Goal: Information Seeking & Learning: Check status

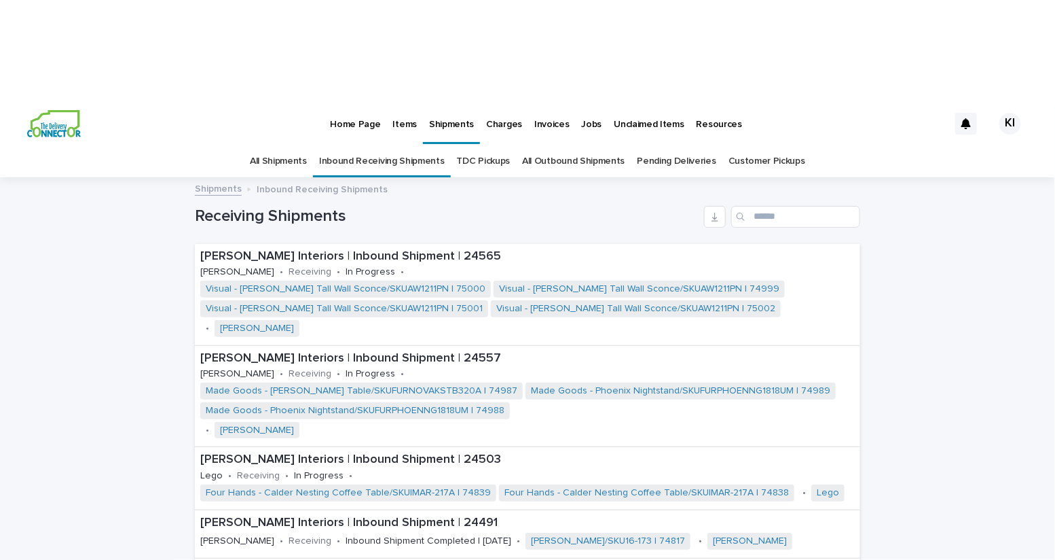
click at [397, 102] on p "Items" at bounding box center [405, 116] width 24 height 29
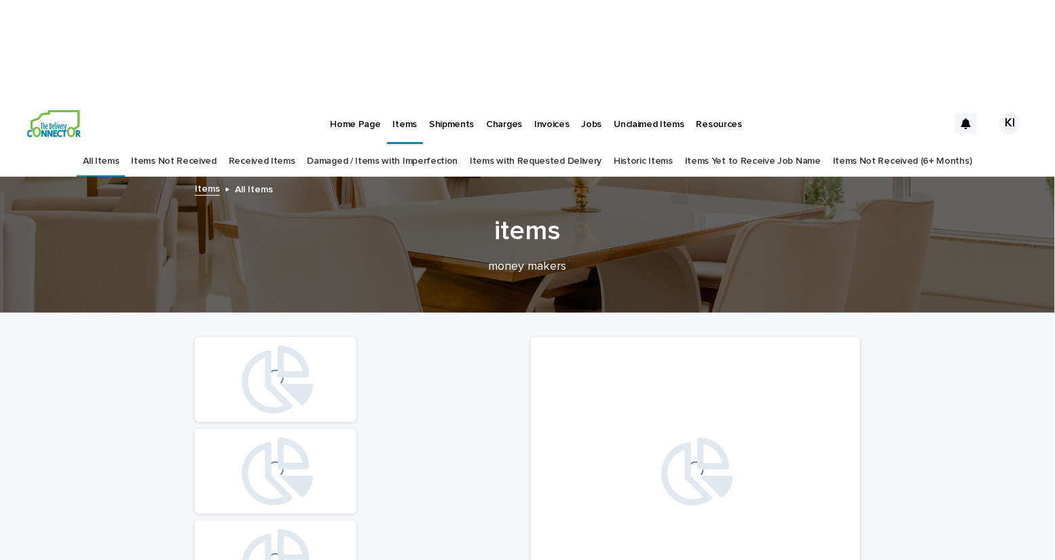
click at [407, 145] on link "Damaged / Items with Imperfection" at bounding box center [383, 161] width 151 height 32
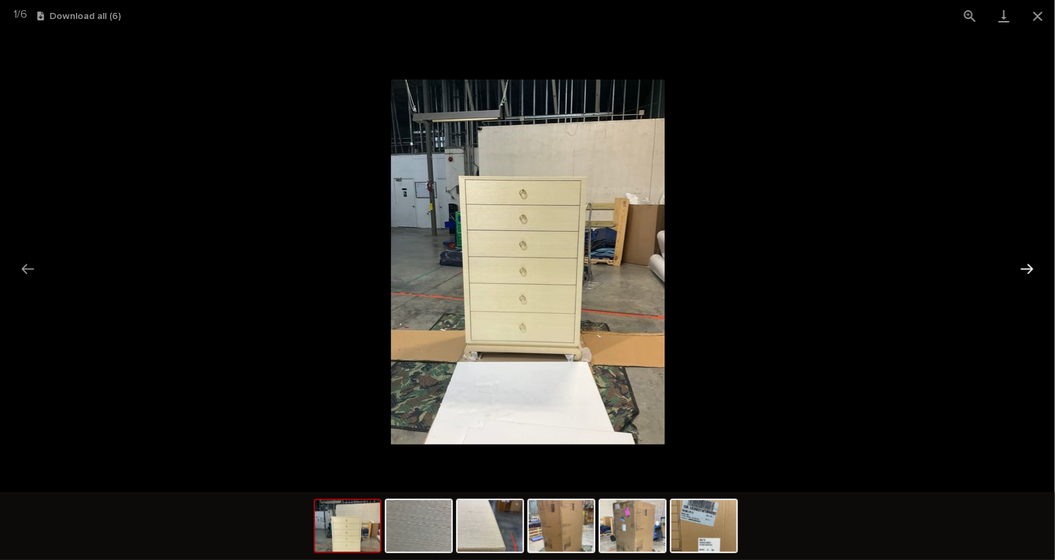
click at [1033, 274] on button "Next slide" at bounding box center [1027, 268] width 29 height 26
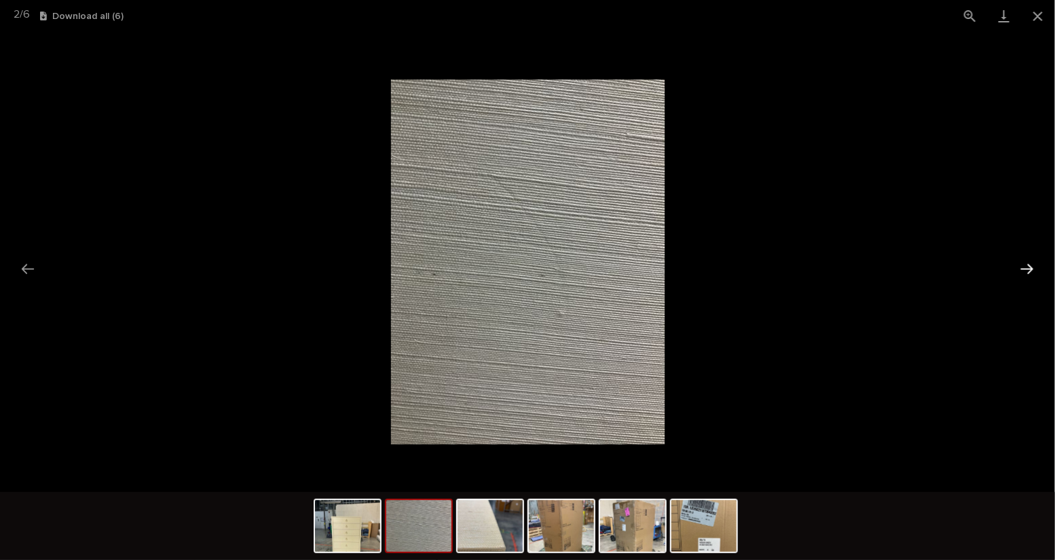
click at [1033, 273] on button "Next slide" at bounding box center [1027, 268] width 29 height 26
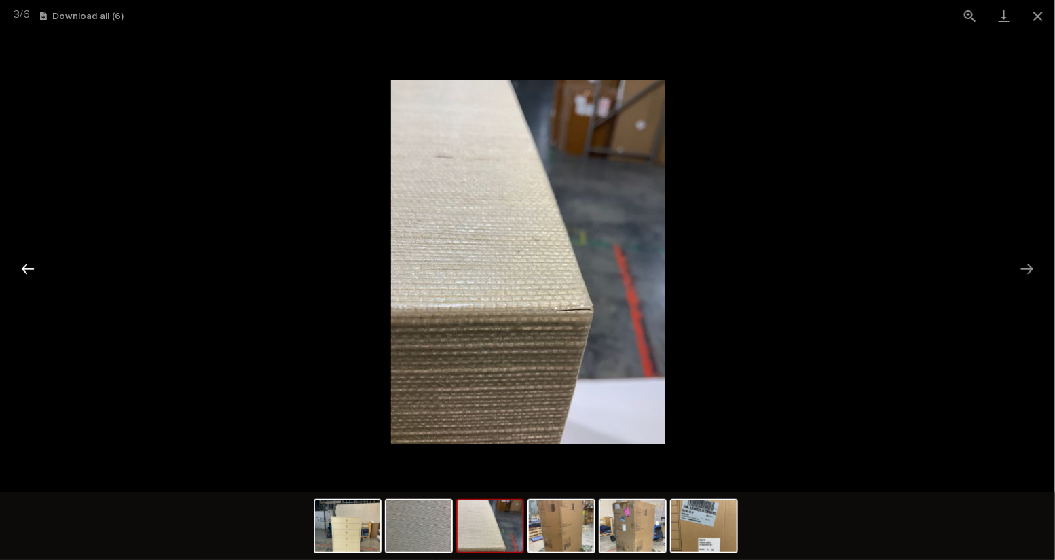
click at [25, 272] on button "Previous slide" at bounding box center [28, 268] width 29 height 26
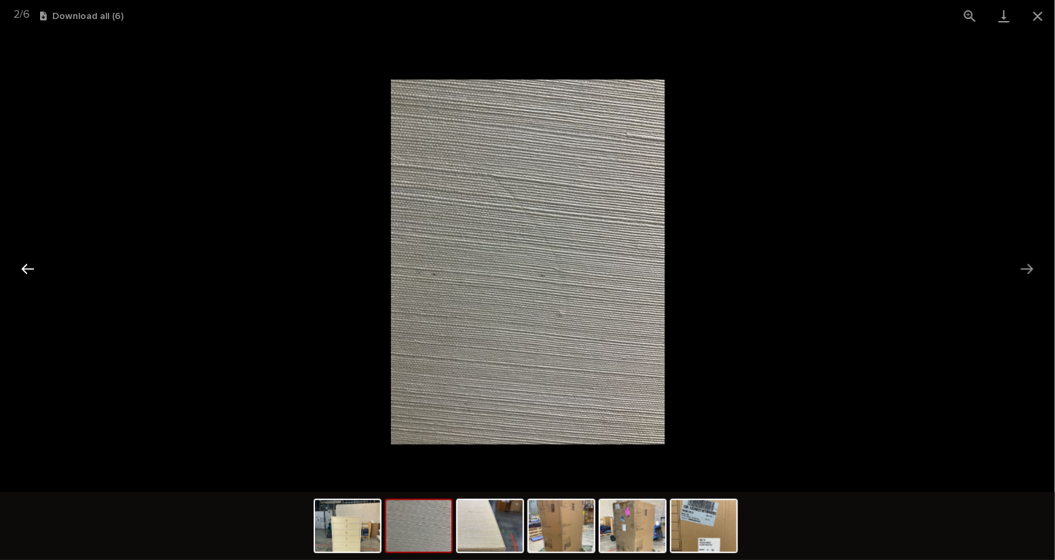
click at [25, 272] on button "Previous slide" at bounding box center [28, 268] width 29 height 26
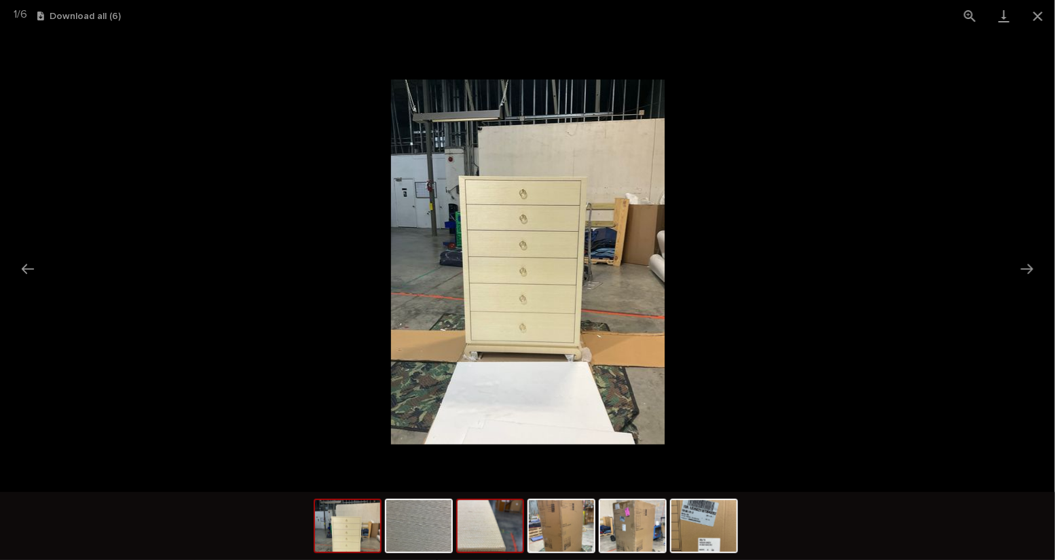
click at [486, 535] on img at bounding box center [490, 526] width 65 height 52
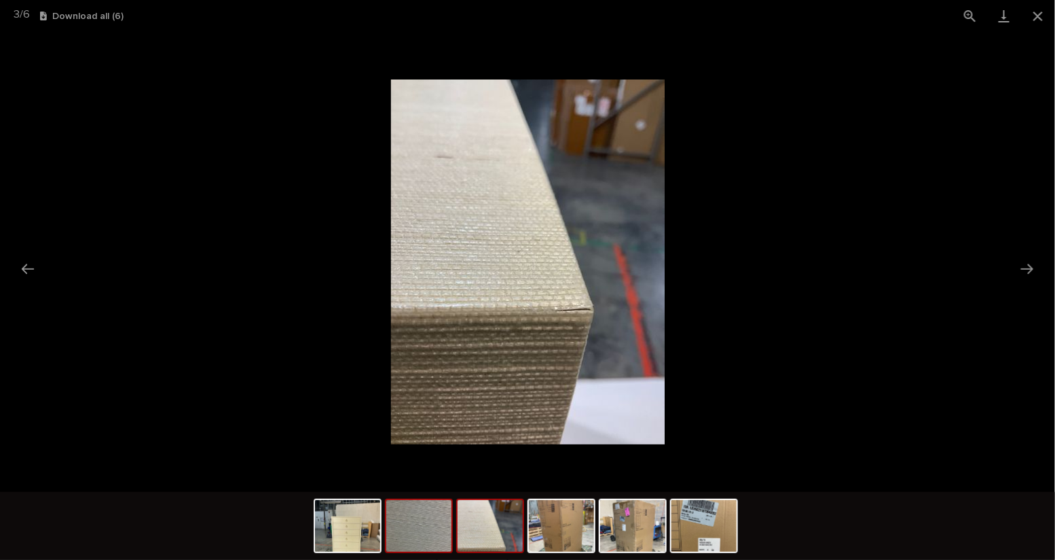
click at [443, 535] on img at bounding box center [418, 526] width 65 height 52
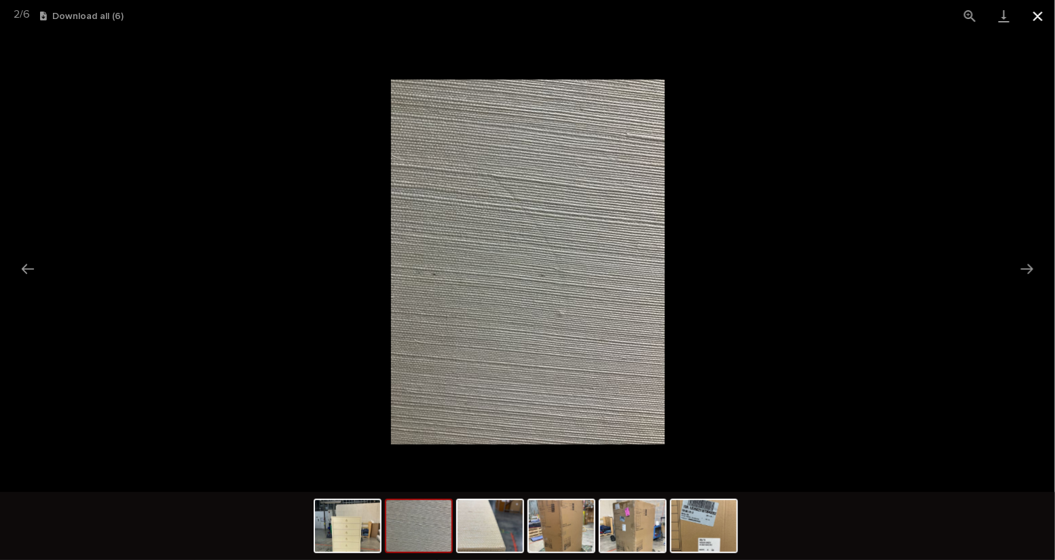
click at [1044, 20] on button "Close gallery" at bounding box center [1038, 16] width 34 height 32
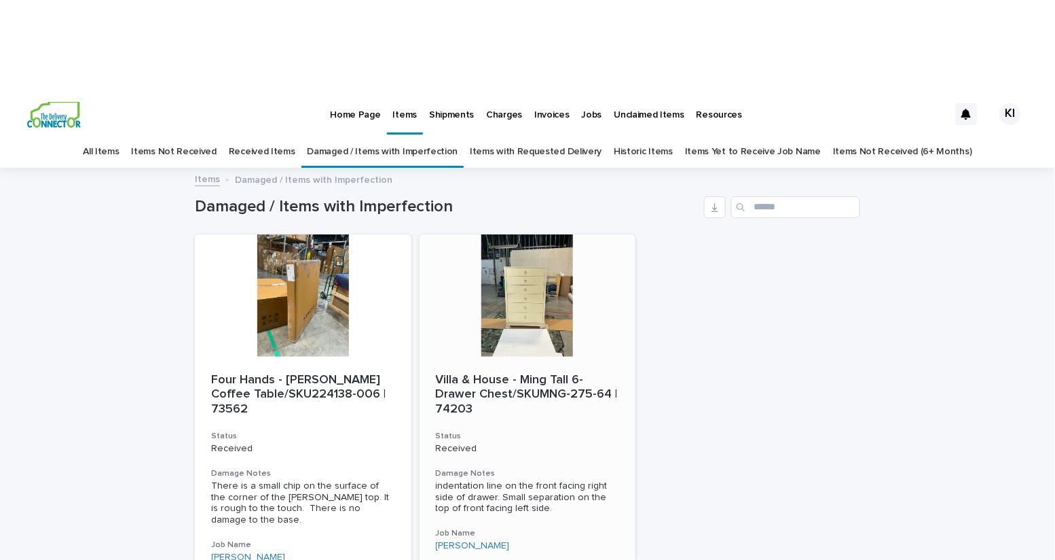
scroll to position [11, 0]
click at [712, 252] on div "Four Hands - [PERSON_NAME] Coffee Table/SKU224138-006 | 73562 Status Received D…" at bounding box center [527, 460] width 665 height 455
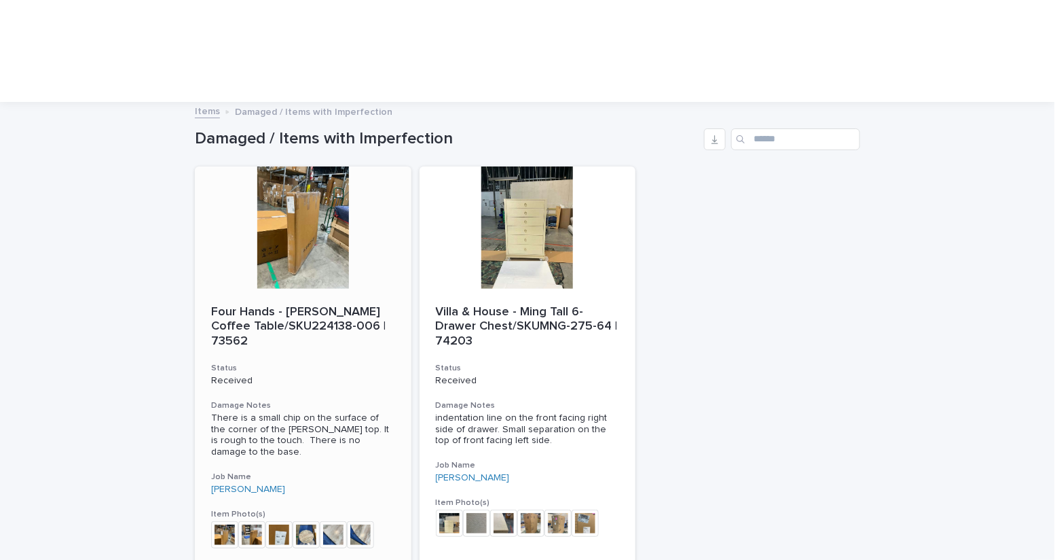
scroll to position [79, 0]
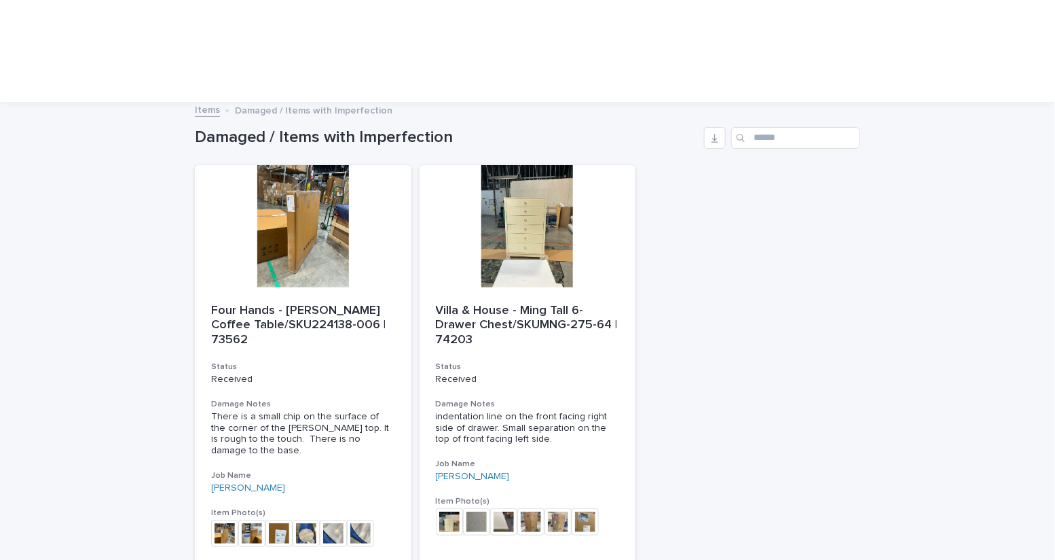
click at [820, 327] on div "Four Hands - [PERSON_NAME] Coffee Table/SKU224138-006 | 73562 Status Received D…" at bounding box center [527, 392] width 665 height 455
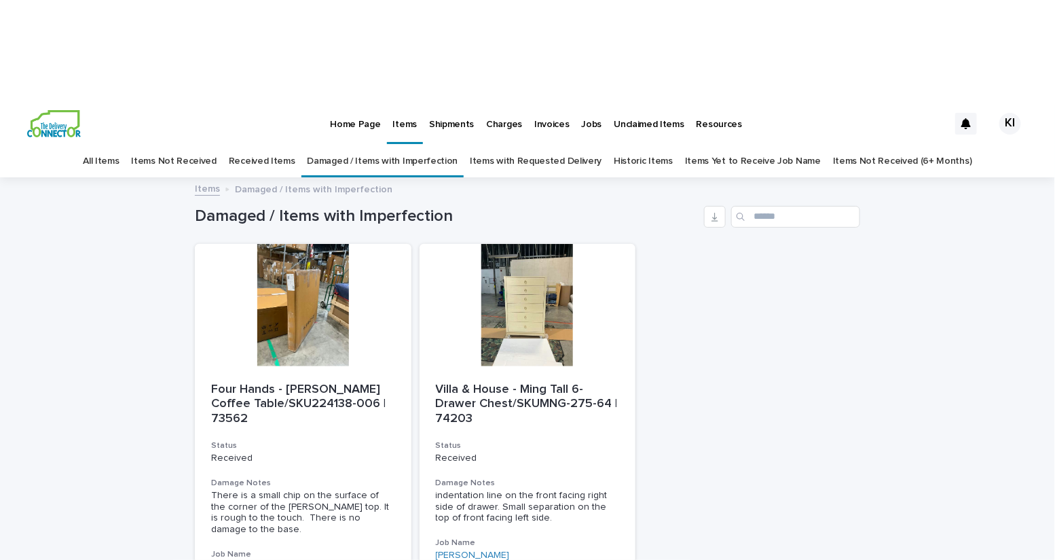
click at [280, 145] on link "Received Items" at bounding box center [262, 161] width 67 height 32
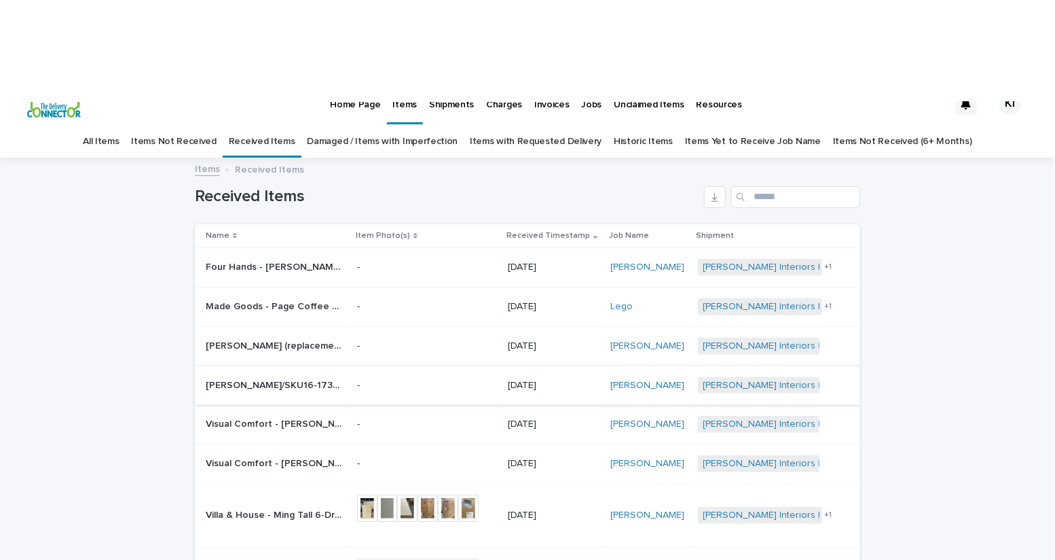
scroll to position [17, 0]
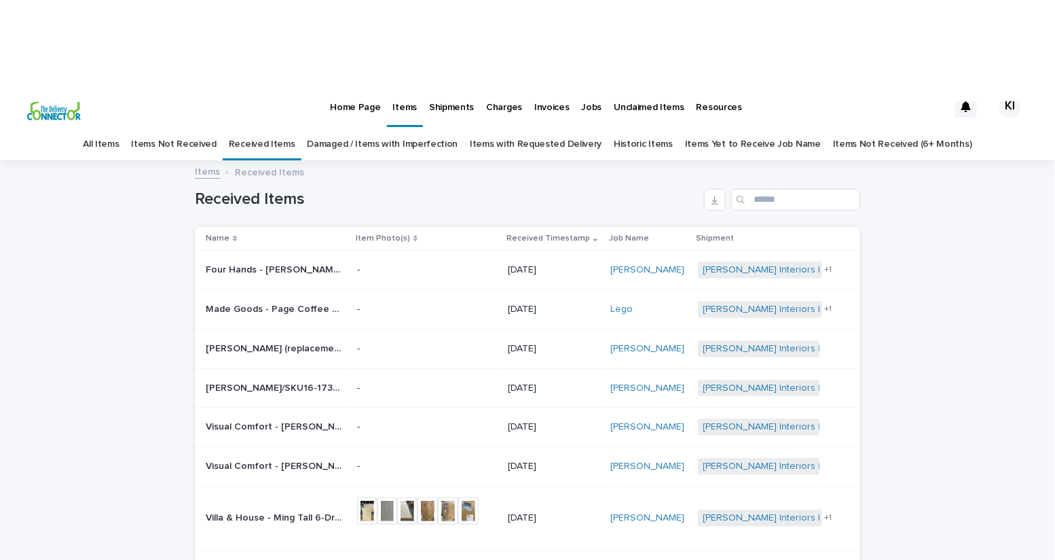
click at [930, 179] on div "Loading... Saving… Loading... Saving… Received Items Name Item Photo(s) Receive…" at bounding box center [527, 485] width 1055 height 646
click at [52, 93] on img at bounding box center [54, 106] width 54 height 27
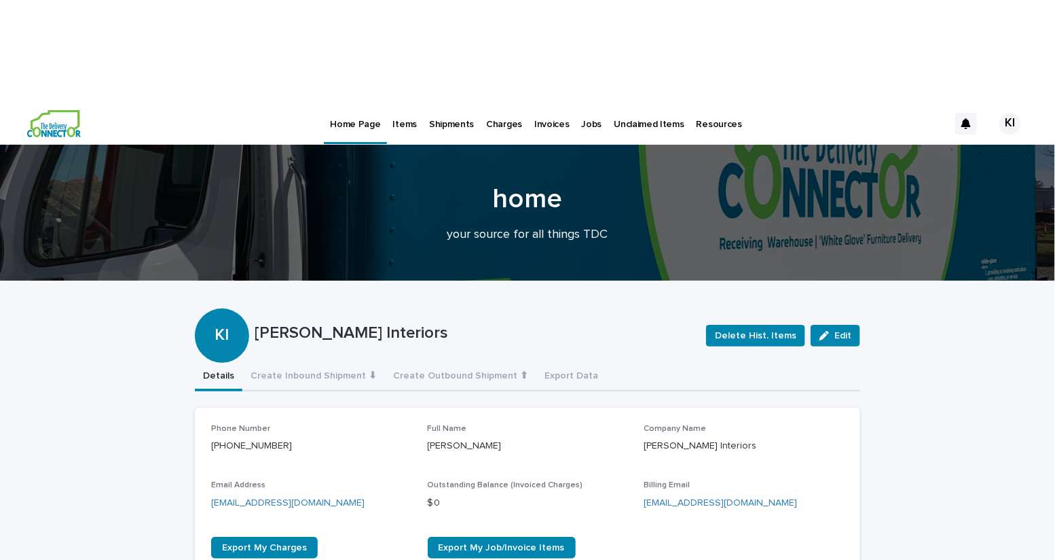
click at [403, 102] on p "Items" at bounding box center [405, 116] width 24 height 29
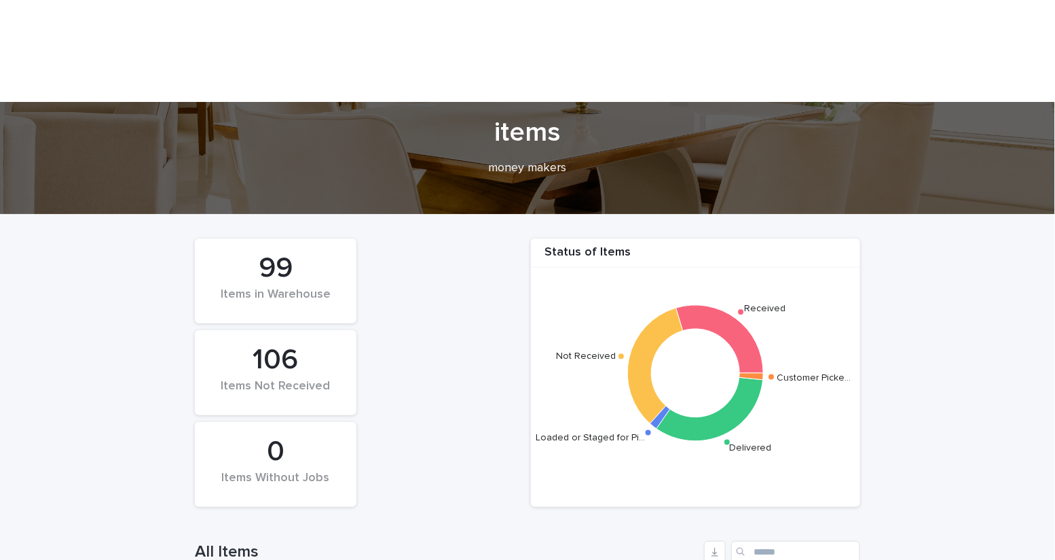
scroll to position [70, 0]
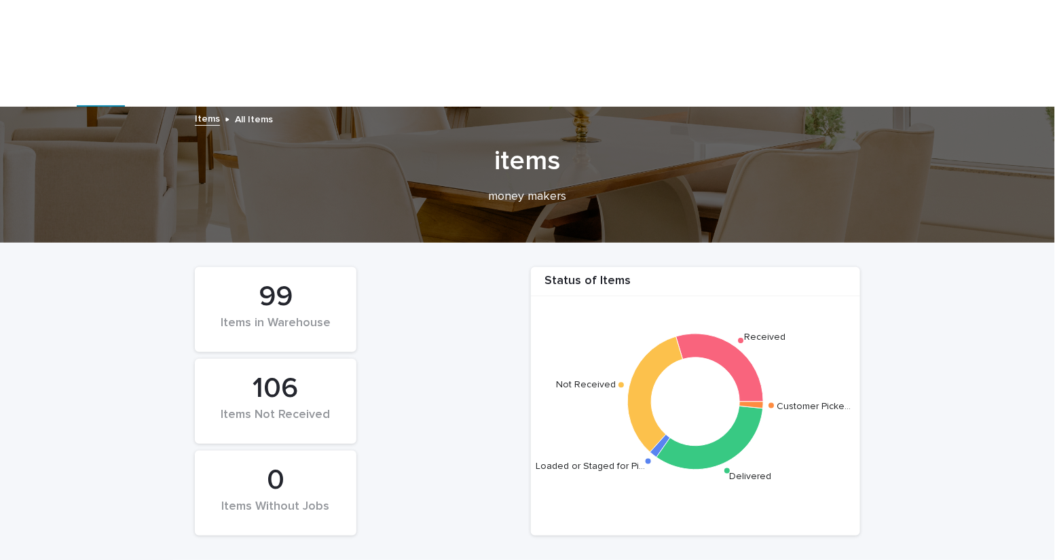
type input "******"
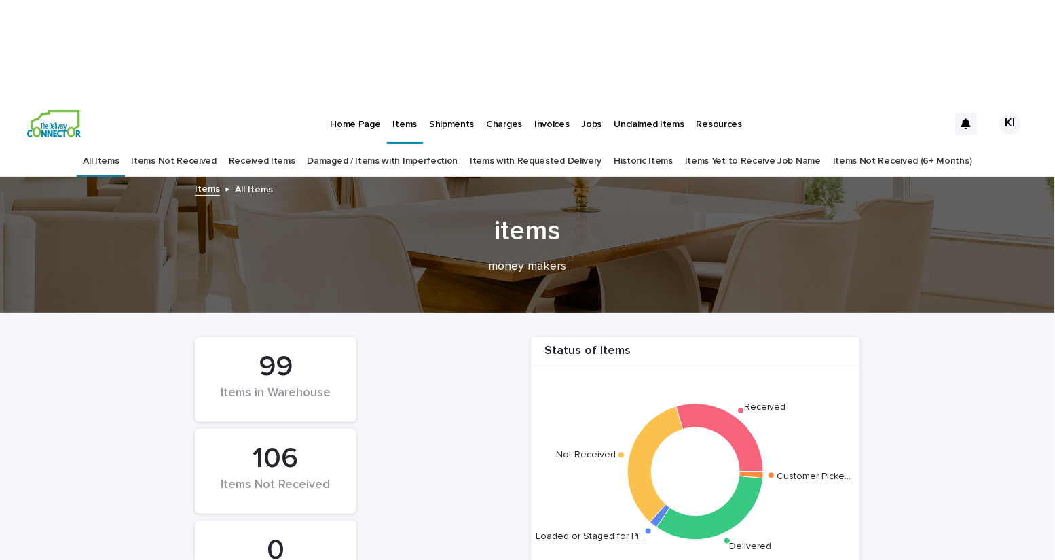
click at [277, 145] on link "Received Items" at bounding box center [262, 161] width 67 height 32
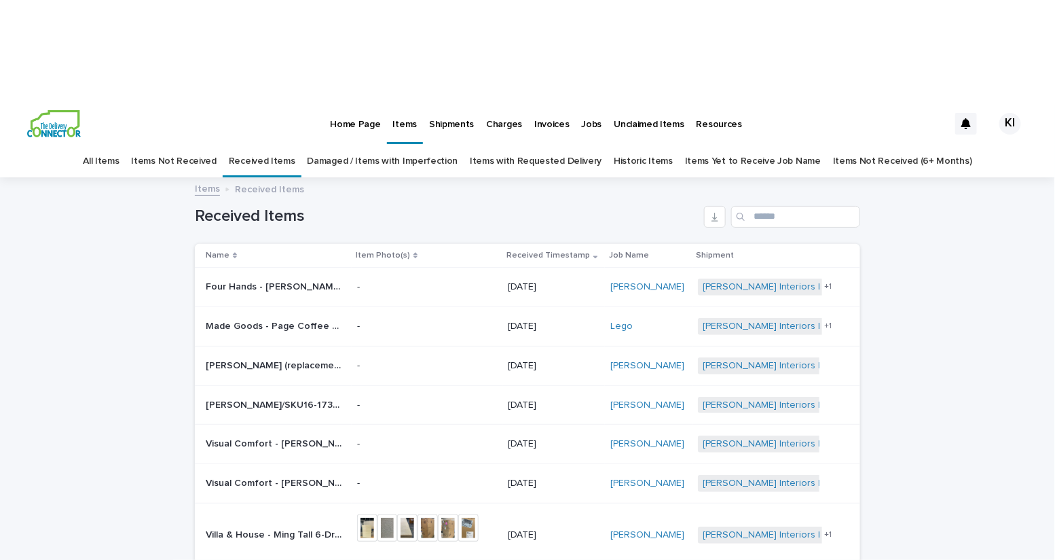
click at [977, 335] on div "Loading... Saving… Loading... Saving… Received Items Name Item Photo(s) Receive…" at bounding box center [527, 502] width 1055 height 646
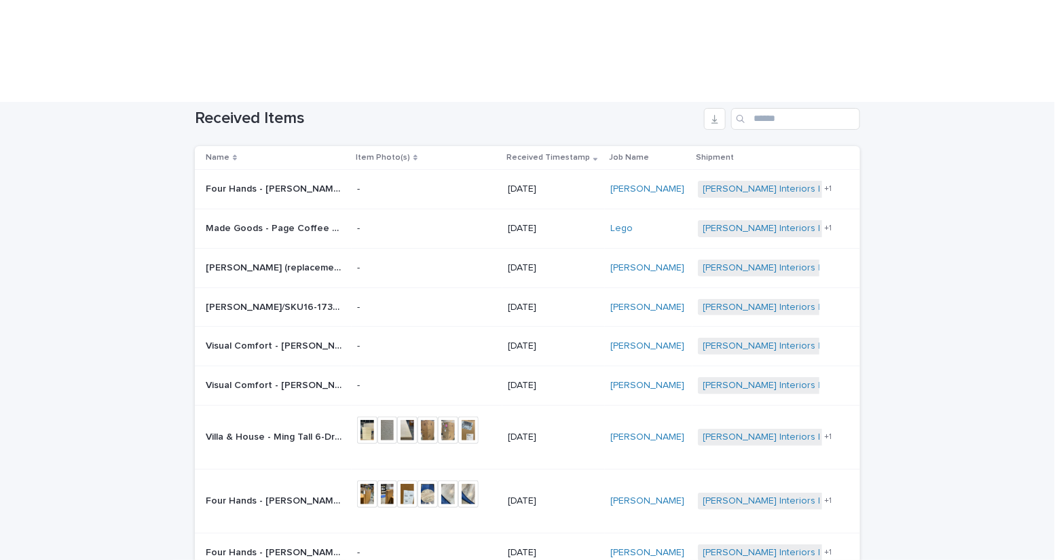
scroll to position [77, 0]
